Goal: Task Accomplishment & Management: Use online tool/utility

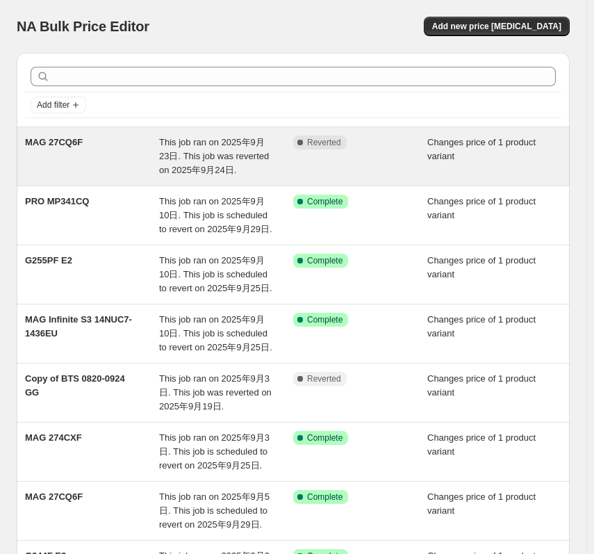
click at [88, 146] on div "MAG 27CQ6F" at bounding box center [92, 156] width 134 height 42
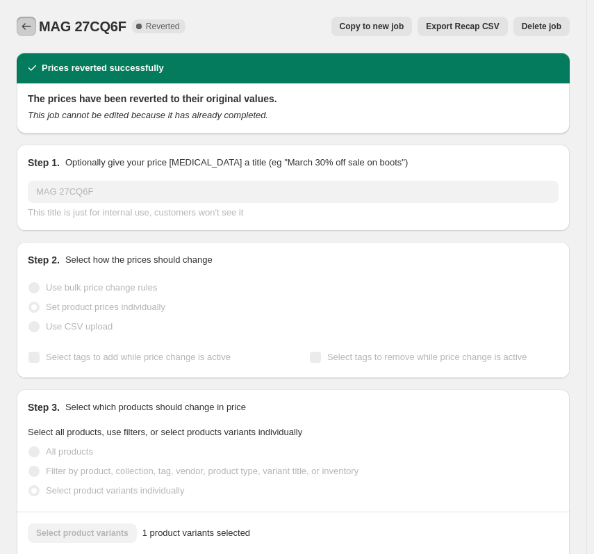
click at [26, 25] on icon "Price change jobs" at bounding box center [26, 26] width 14 height 14
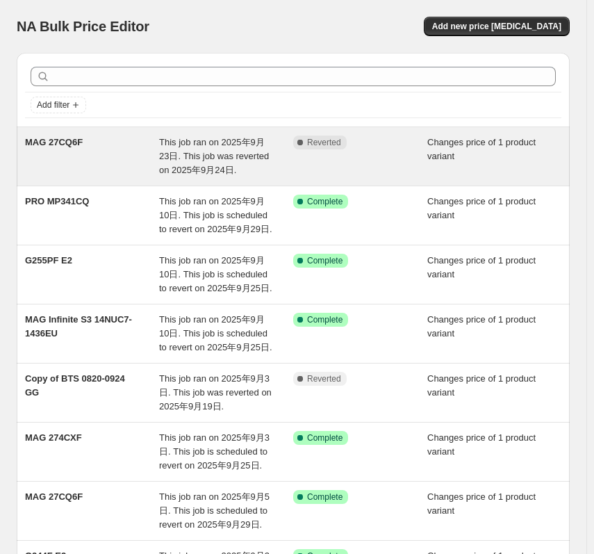
click at [77, 158] on div "MAG 27CQ6F" at bounding box center [92, 156] width 134 height 42
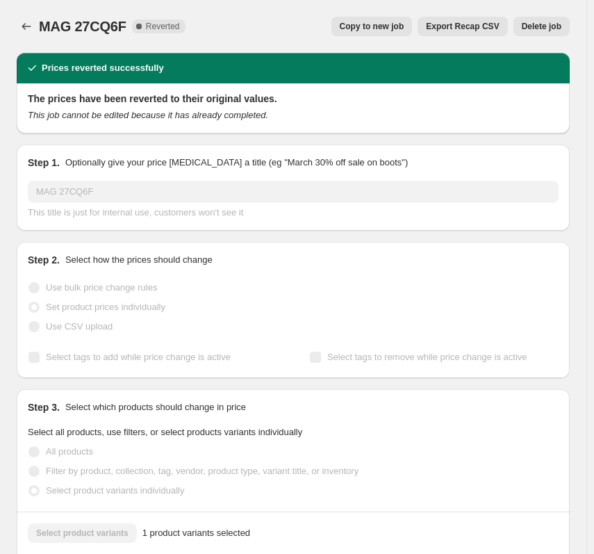
click at [398, 26] on span "Copy to new job" at bounding box center [372, 26] width 65 height 11
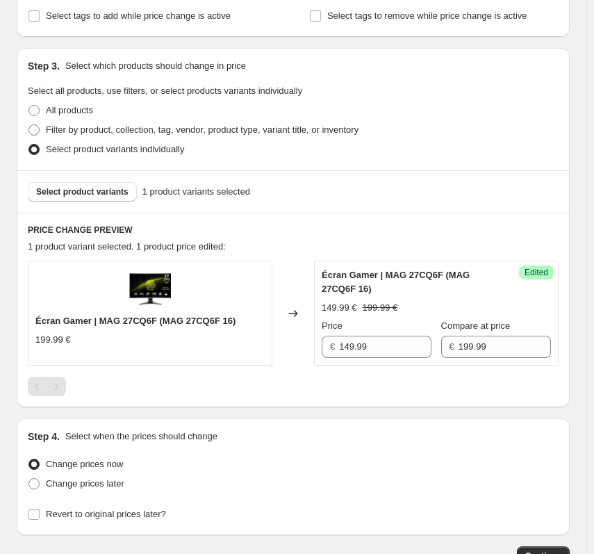
scroll to position [346, 0]
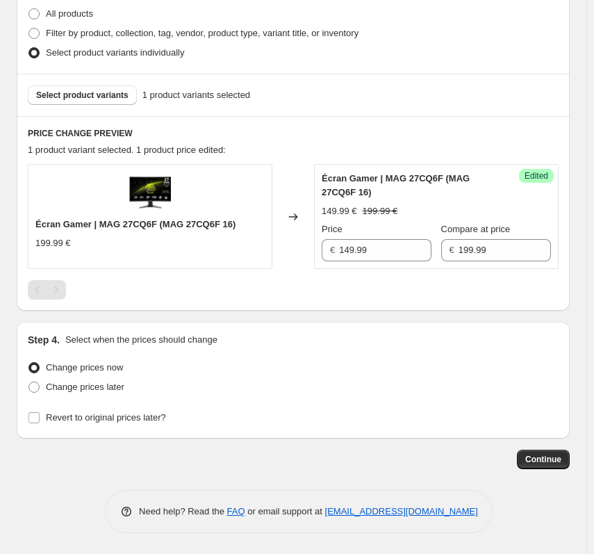
click at [353, 187] on span "Écran Gamer | MAG 27CQ6F (MAG 27CQ6F 16)" at bounding box center [396, 185] width 148 height 24
click at [83, 97] on span "Select product variants" at bounding box center [82, 95] width 92 height 11
click at [72, 96] on span "Select product variants" at bounding box center [82, 95] width 92 height 11
click at [43, 390] on label "Change prices later" at bounding box center [76, 386] width 97 height 19
click at [29, 382] on input "Change prices later" at bounding box center [28, 381] width 1 height 1
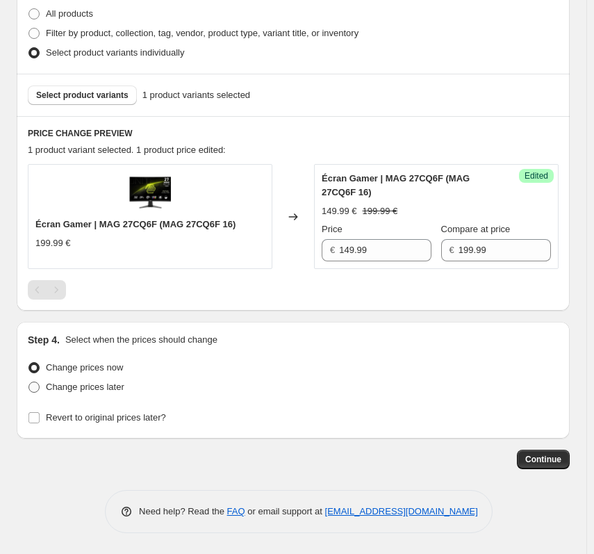
radio input "true"
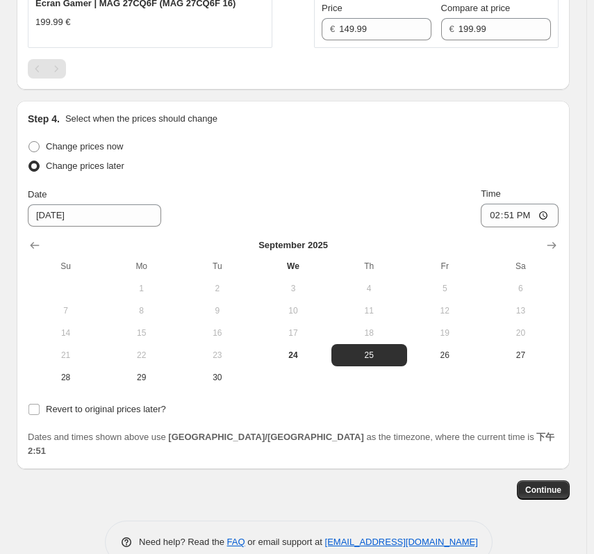
scroll to position [583, 0]
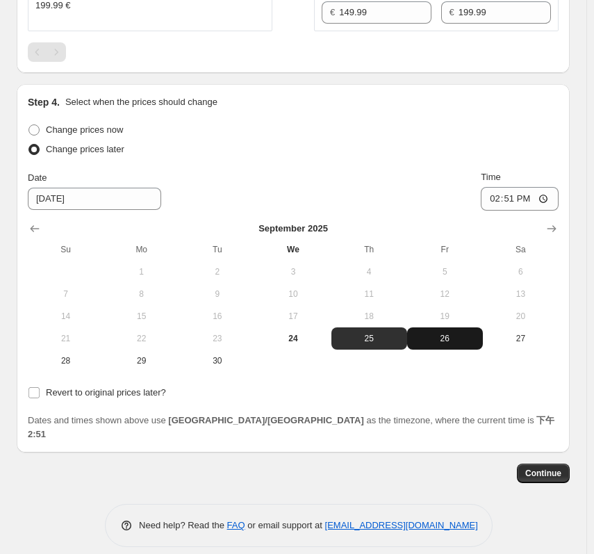
click at [431, 331] on button "26" at bounding box center [445, 338] width 76 height 22
type input "[DATE]"
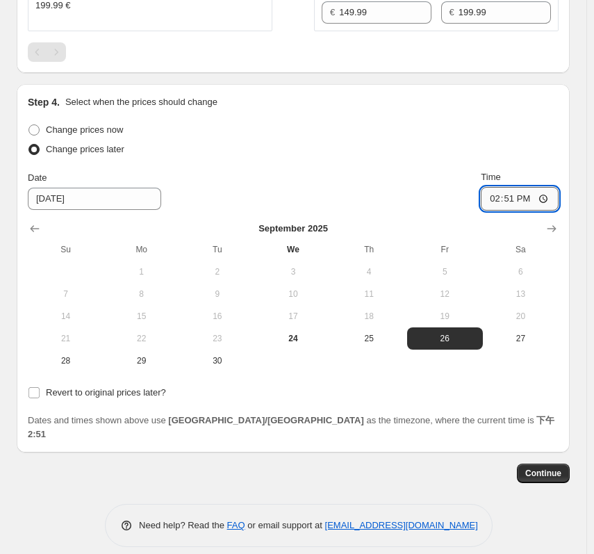
click at [556, 197] on input "14:51" at bounding box center [520, 199] width 78 height 24
type input "07:51"
click at [364, 375] on div "Change prices now Change prices later Date [DATE] Time 07:51 [DATE] Su Mo Tu We…" at bounding box center [293, 261] width 531 height 282
click at [543, 467] on span "Continue" at bounding box center [543, 472] width 36 height 11
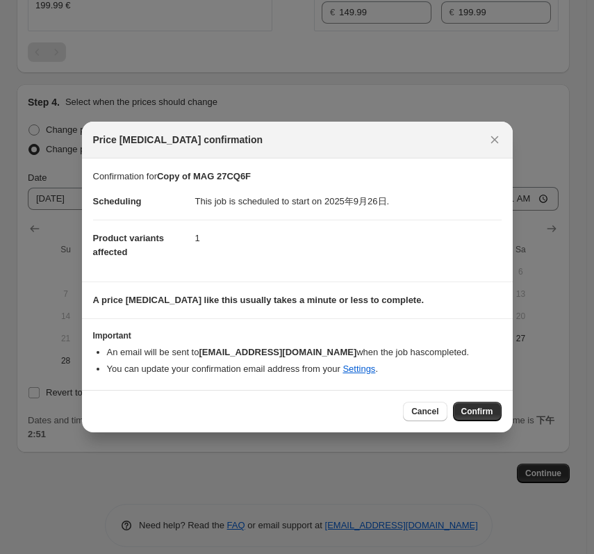
click at [495, 409] on button "Confirm" at bounding box center [477, 410] width 49 height 19
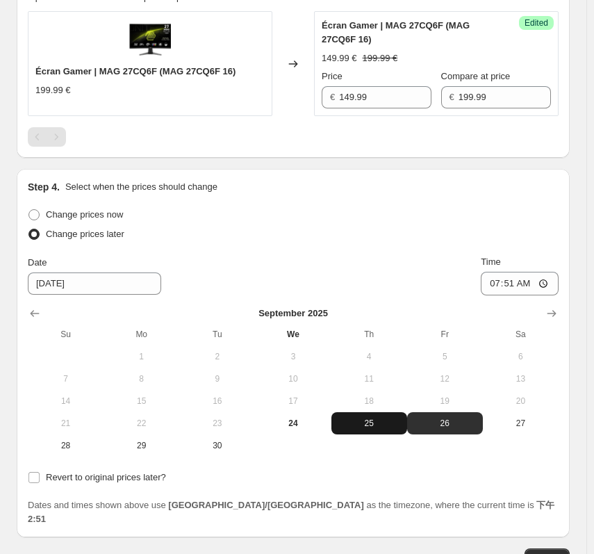
click at [376, 422] on span "25" at bounding box center [369, 422] width 65 height 11
type input "[DATE]"
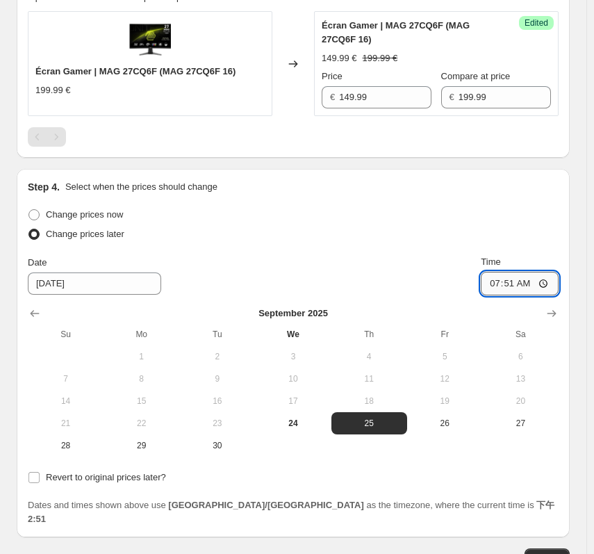
click at [541, 287] on input "07:51" at bounding box center [520, 284] width 78 height 24
click at [546, 283] on input "07:51" at bounding box center [520, 284] width 78 height 24
type input "07:01"
click at [433, 491] on div "Change prices now Change prices later Date [DATE] Time 07:[DATE] Mo Tu We Th Fr…" at bounding box center [293, 365] width 531 height 321
click at [38, 481] on input "Revert to original prices later?" at bounding box center [33, 477] width 11 height 11
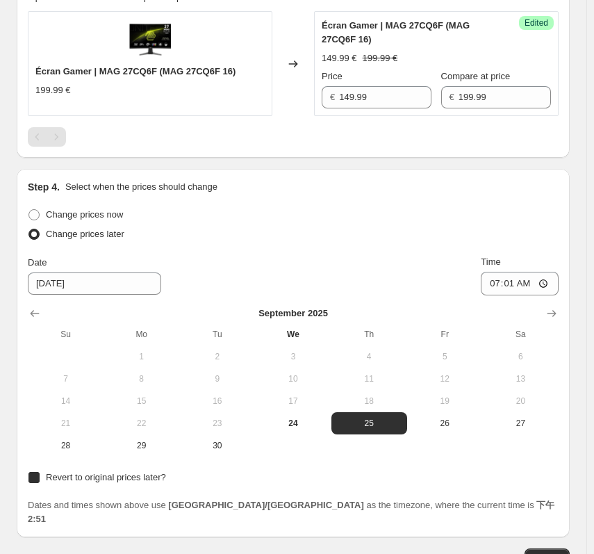
checkbox input "true"
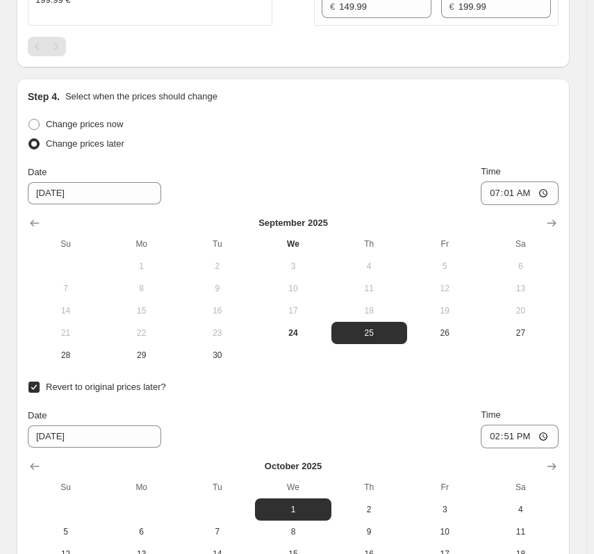
scroll to position [653, 0]
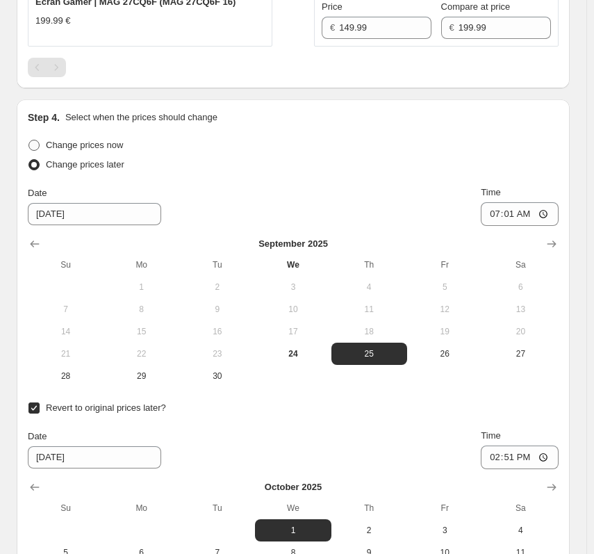
click at [42, 147] on label "Change prices now" at bounding box center [75, 144] width 95 height 19
click at [29, 140] on input "Change prices now" at bounding box center [28, 140] width 1 height 1
radio input "true"
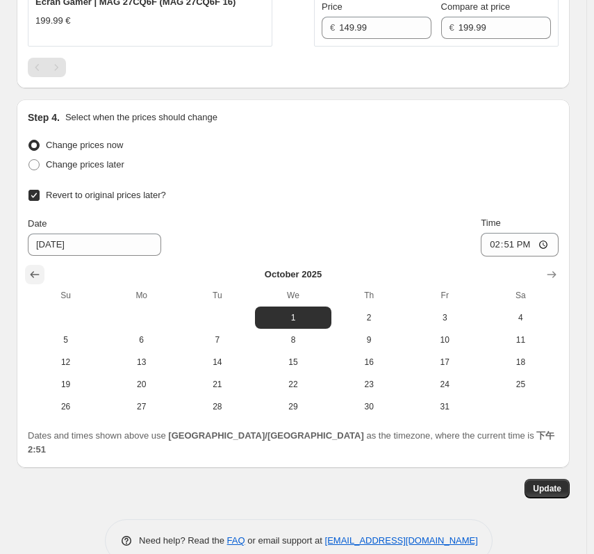
click at [35, 278] on icon "Show previous month, September 2025" at bounding box center [35, 274] width 14 height 14
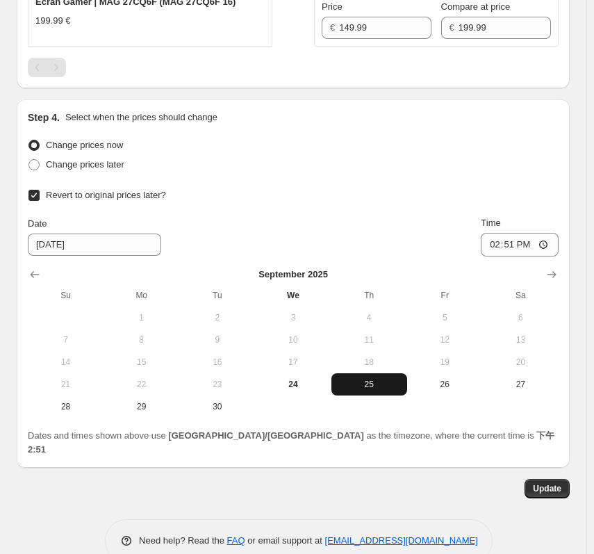
click at [367, 381] on span "25" at bounding box center [369, 384] width 65 height 11
type input "[DATE]"
click at [501, 245] on input "14:51" at bounding box center [520, 245] width 78 height 24
click at [549, 246] on input "14:51" at bounding box center [520, 245] width 78 height 24
type input "07:01"
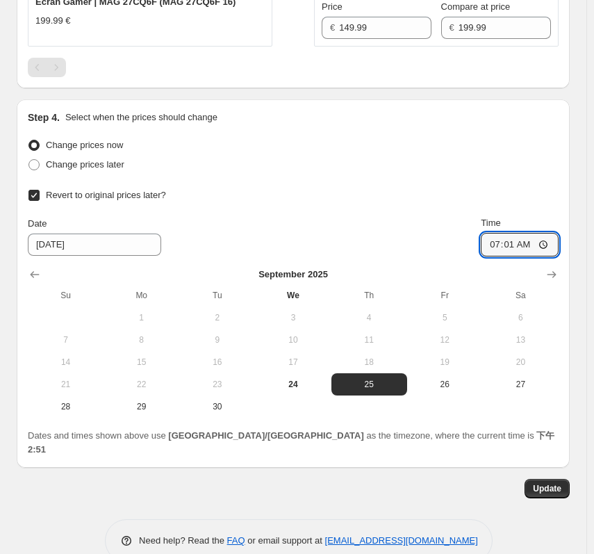
click at [529, 176] on div "Change prices now Change prices later Revert to original prices later? Date [DA…" at bounding box center [293, 276] width 531 height 282
click at [561, 483] on span "Update" at bounding box center [547, 488] width 28 height 11
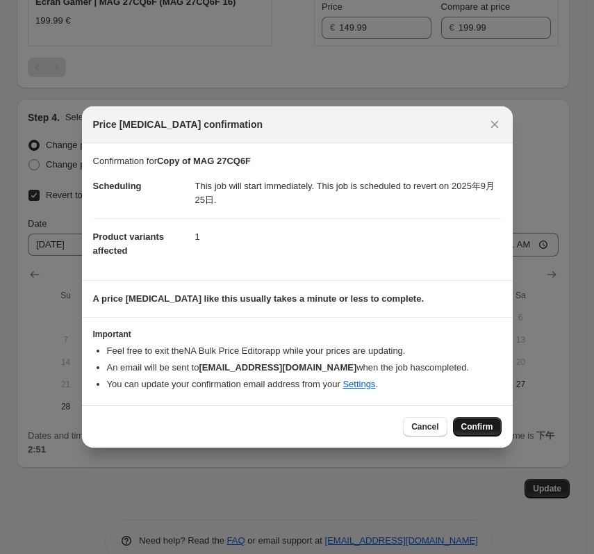
click at [488, 429] on span "Confirm" at bounding box center [477, 426] width 32 height 11
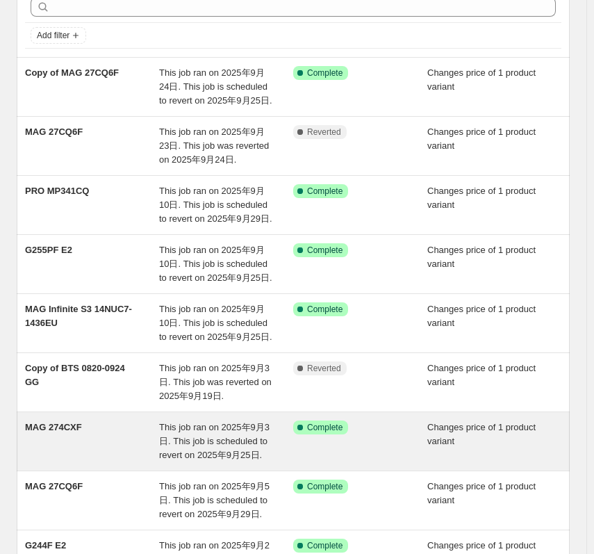
scroll to position [347, 0]
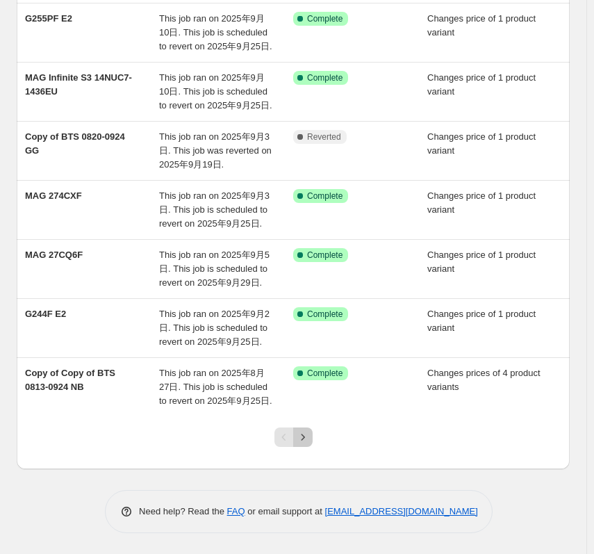
click at [308, 447] on button "Next" at bounding box center [302, 436] width 19 height 19
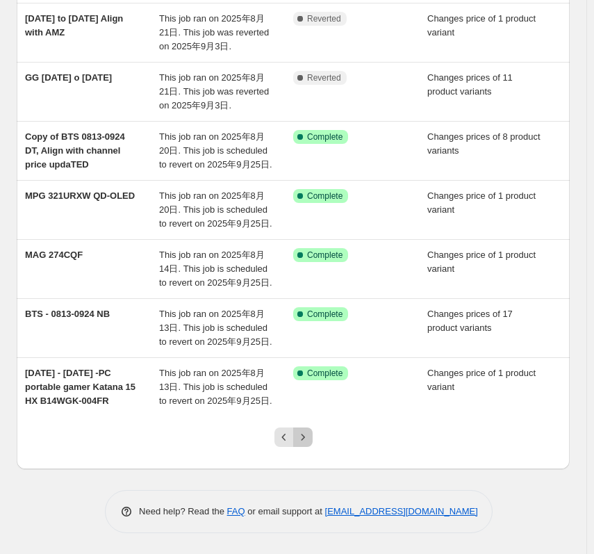
click at [301, 444] on icon "Next" at bounding box center [303, 437] width 14 height 14
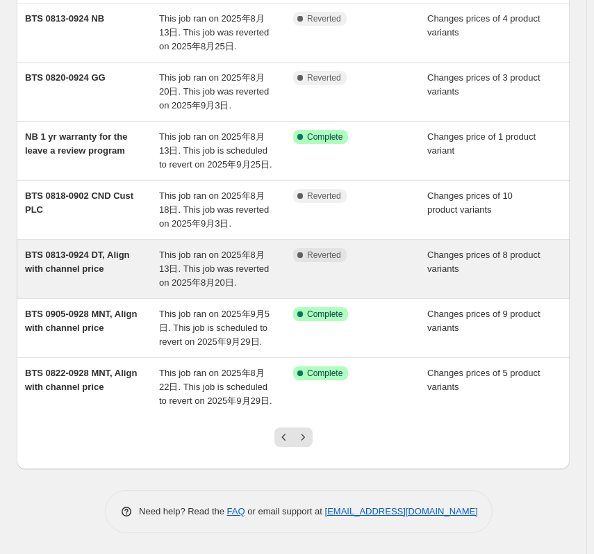
click at [224, 288] on span "This job ran on 2025年8月13日. This job was reverted on 2025年8月20日." at bounding box center [214, 268] width 110 height 38
